Goal: Information Seeking & Learning: Learn about a topic

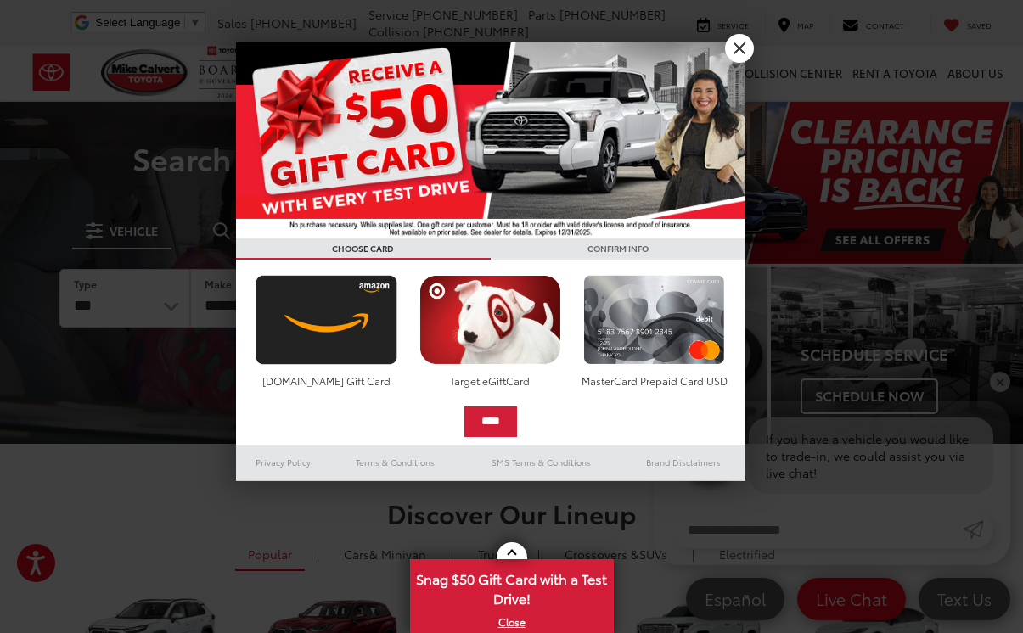
click at [750, 43] on link "X" at bounding box center [739, 48] width 29 height 29
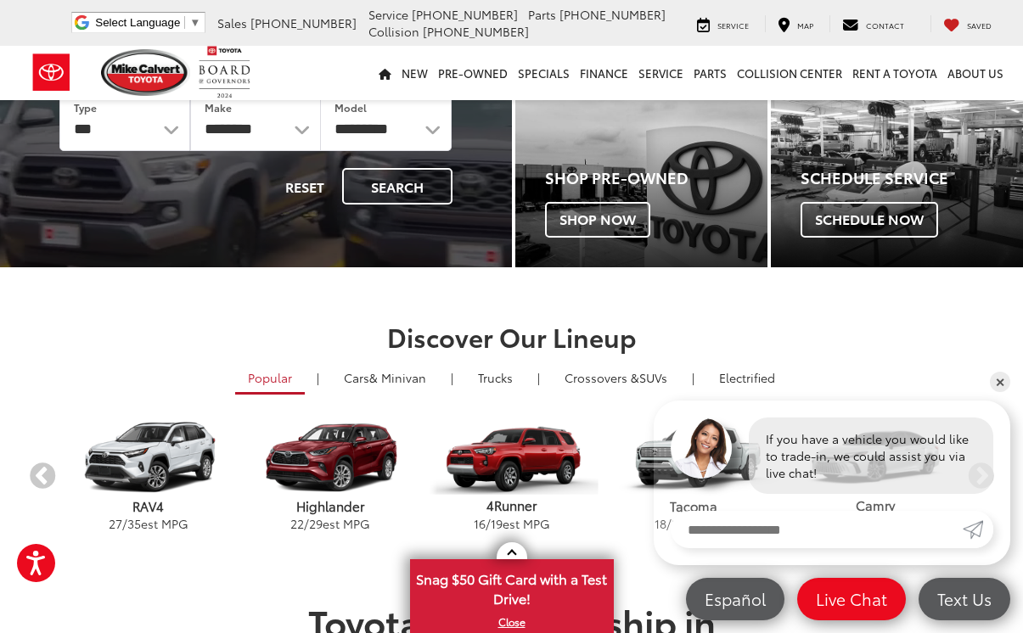
scroll to position [176, 0]
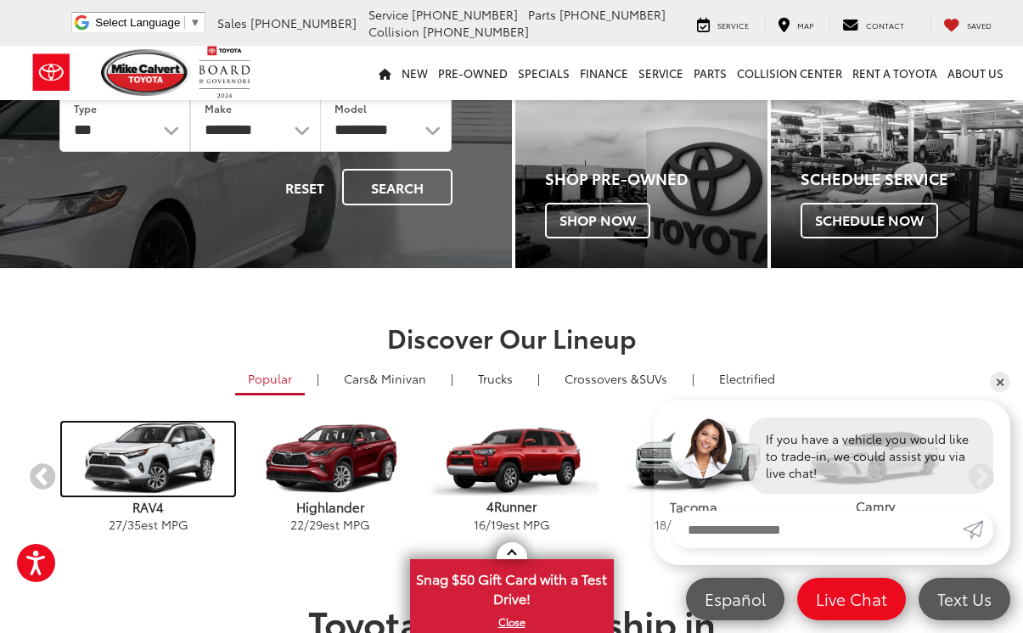
click at [142, 493] on img "carousel" at bounding box center [148, 460] width 172 height 74
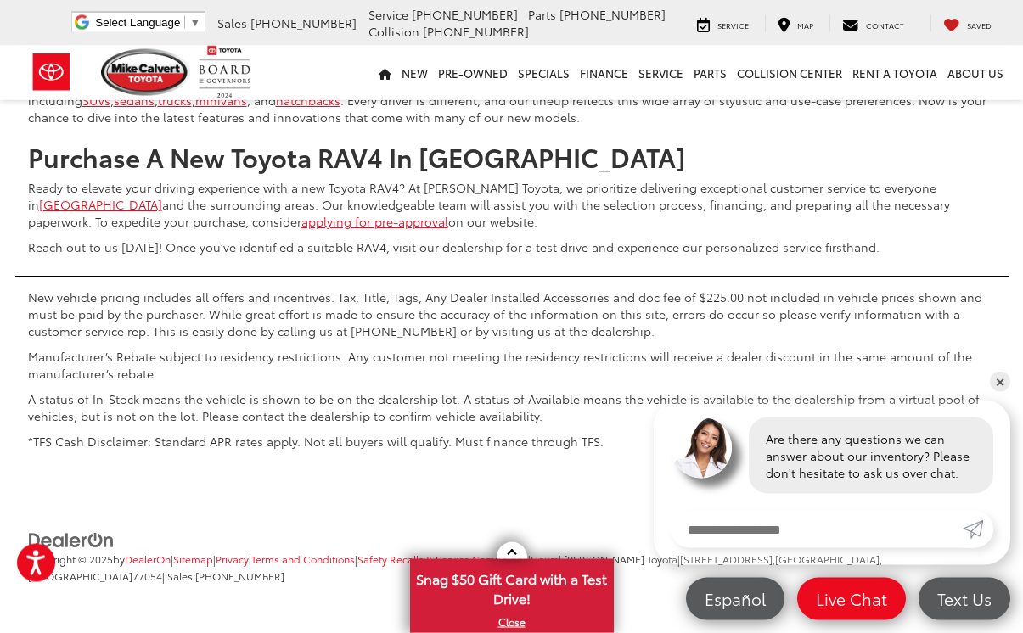
scroll to position [7211, 0]
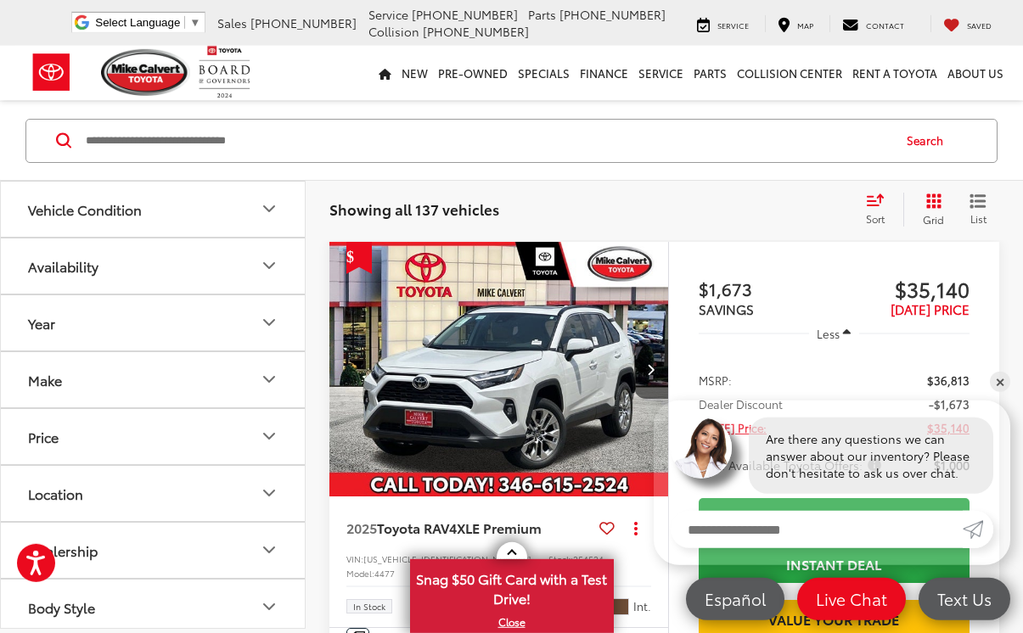
scroll to position [180, 0]
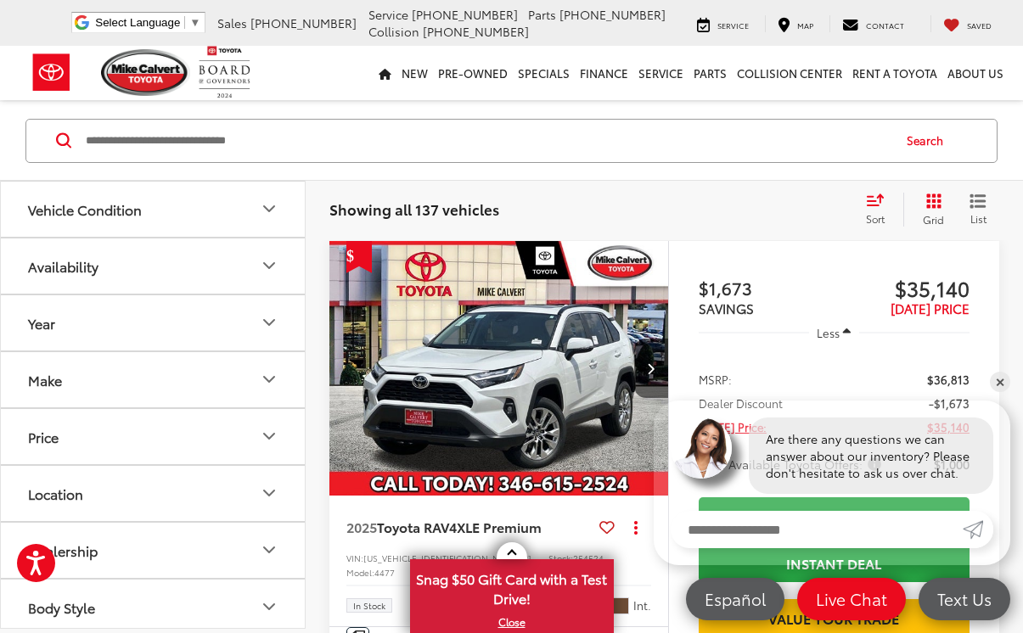
click at [622, 353] on img "2025 Toyota RAV4 XLE Premium 0" at bounding box center [499, 369] width 341 height 256
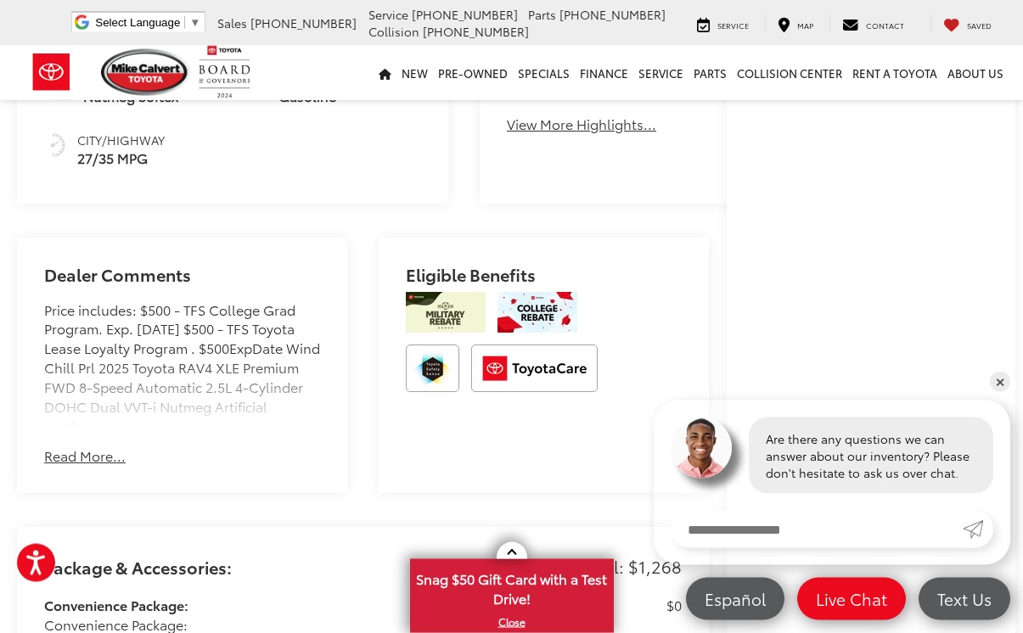
scroll to position [922, 0]
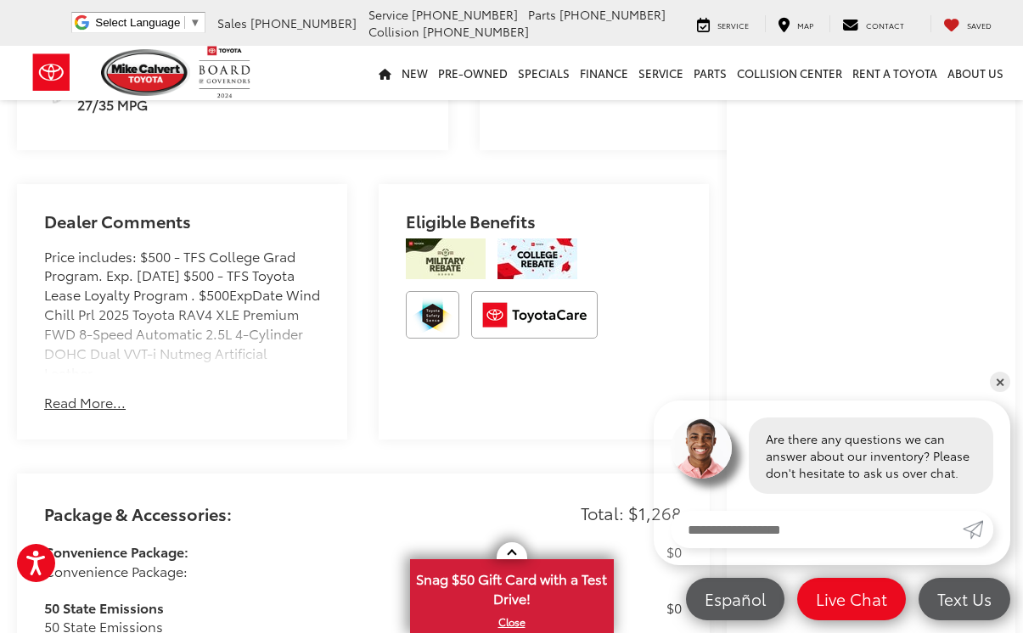
click at [134, 336] on div "Price includes: $500 - TFS College Grad Program. Exp. [DATE] $500 - TFS Toyota …" at bounding box center [182, 310] width 276 height 127
click at [70, 413] on button "Read More..." at bounding box center [85, 403] width 82 height 20
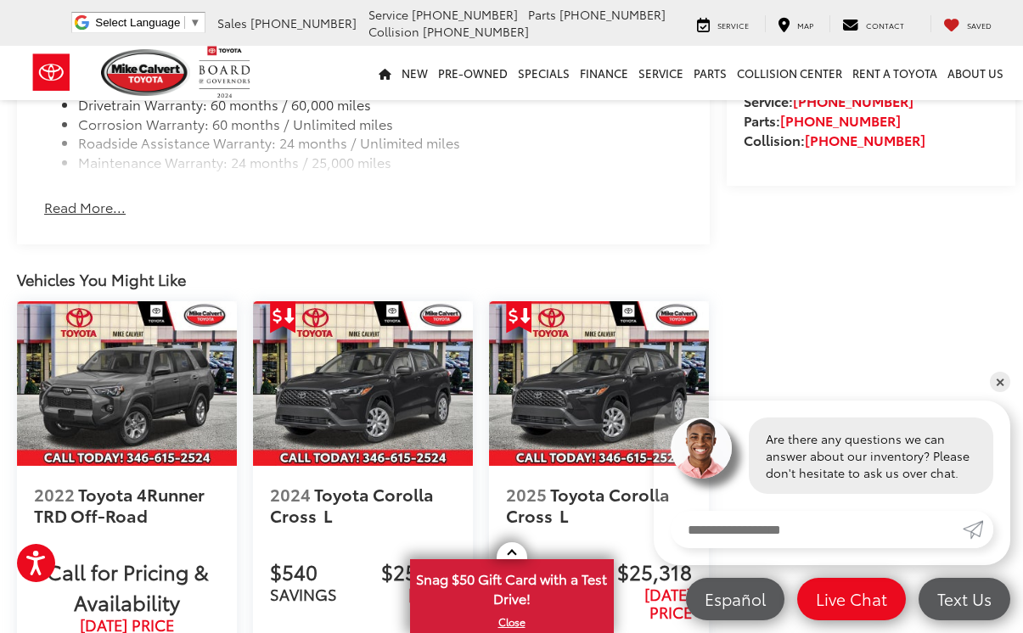
scroll to position [1971, 0]
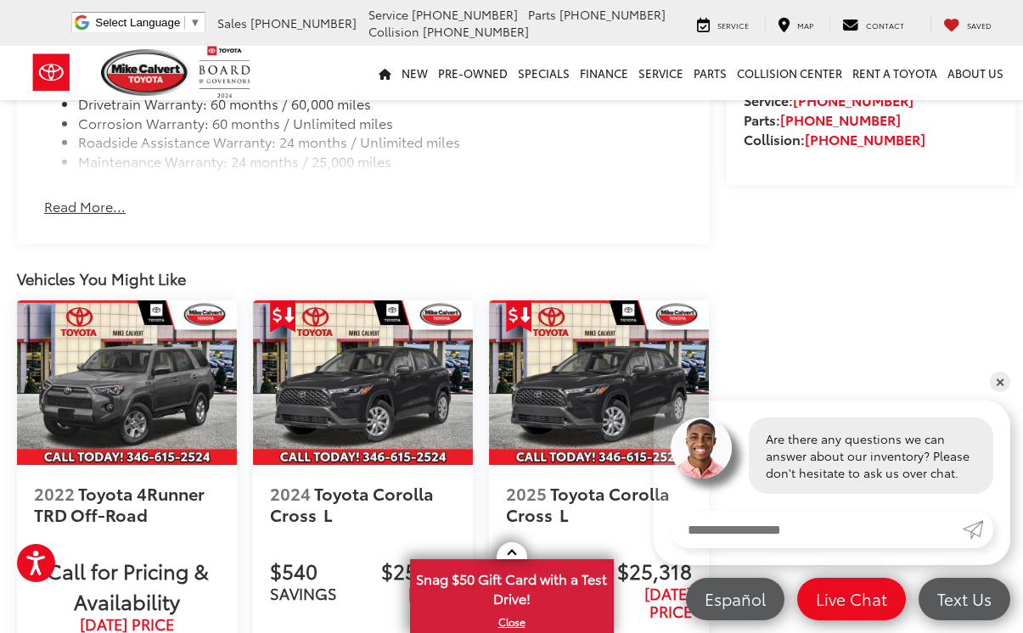
click at [421, 433] on img at bounding box center [363, 383] width 220 height 165
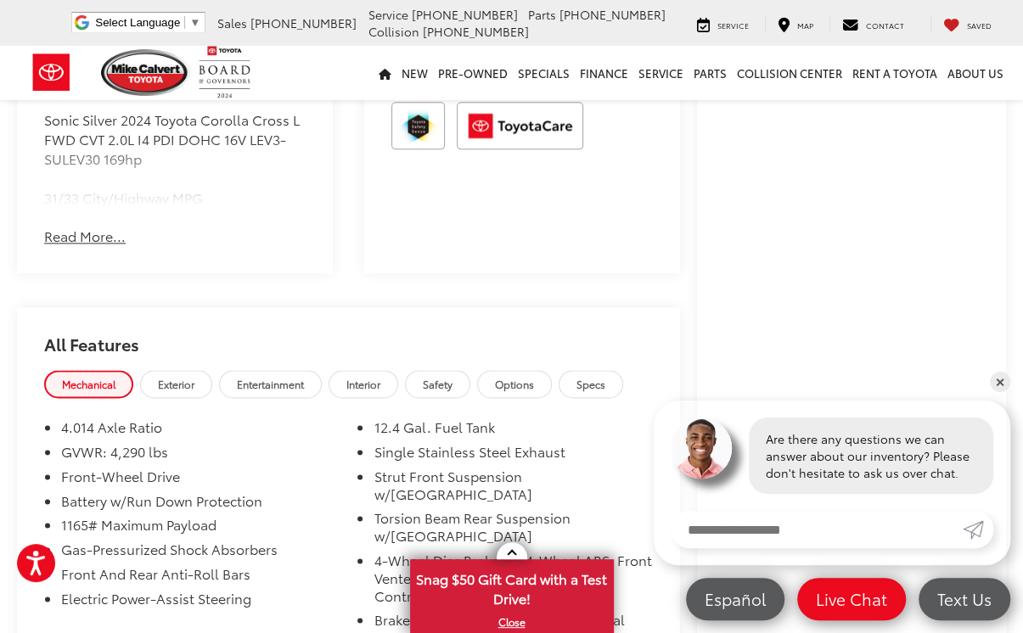
scroll to position [1056, 0]
